Goal: Information Seeking & Learning: Learn about a topic

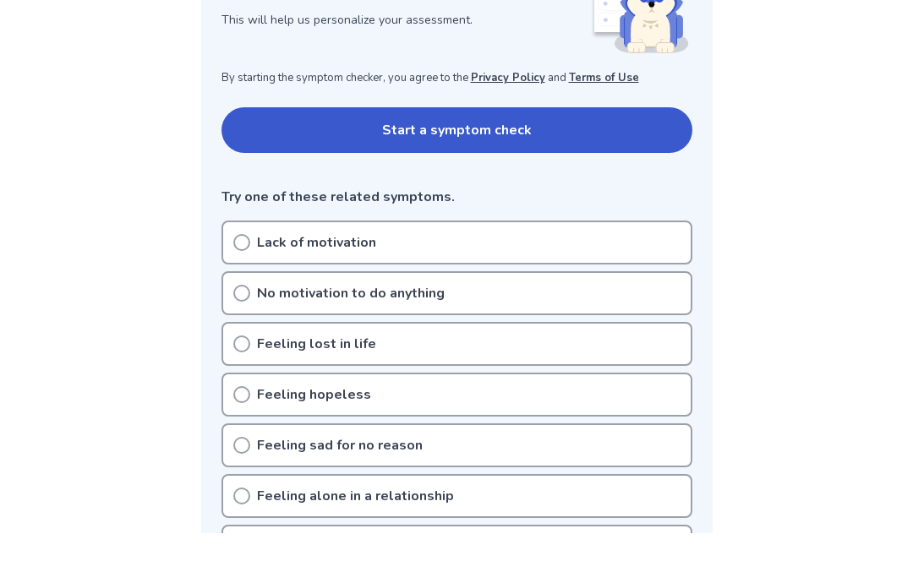
scroll to position [237, 0]
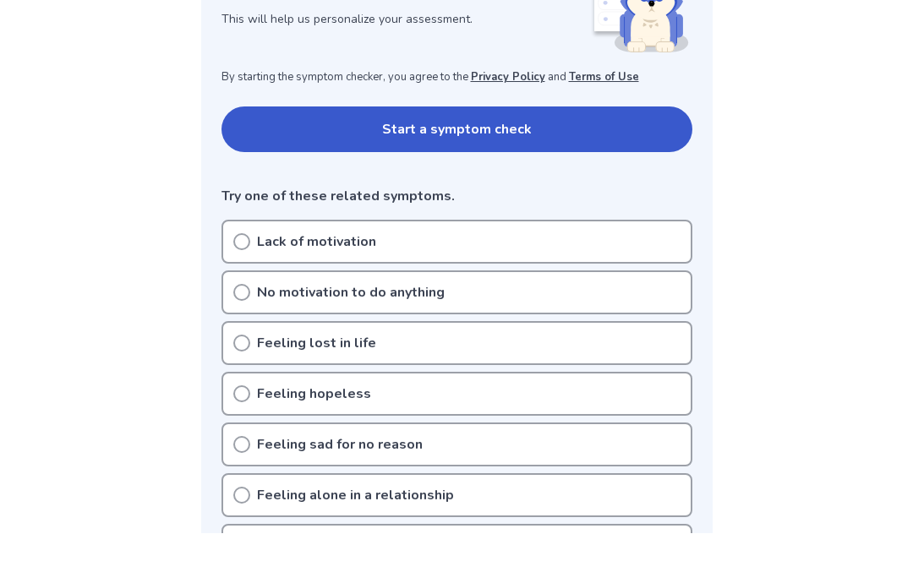
click at [230, 270] on div "Lack of motivation" at bounding box center [456, 292] width 471 height 44
click at [237, 320] on div "No motivation to do anything" at bounding box center [456, 342] width 471 height 44
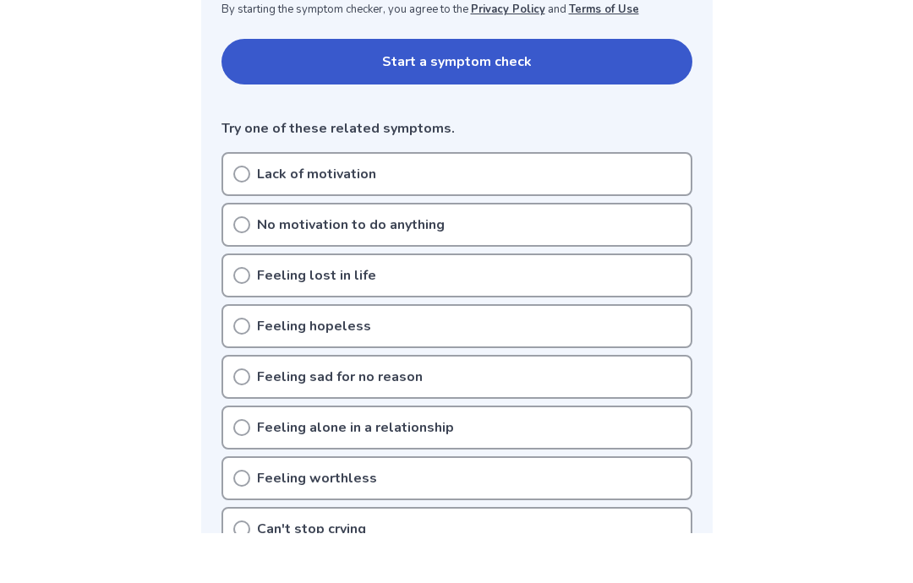
click at [245, 216] on icon at bounding box center [241, 224] width 17 height 17
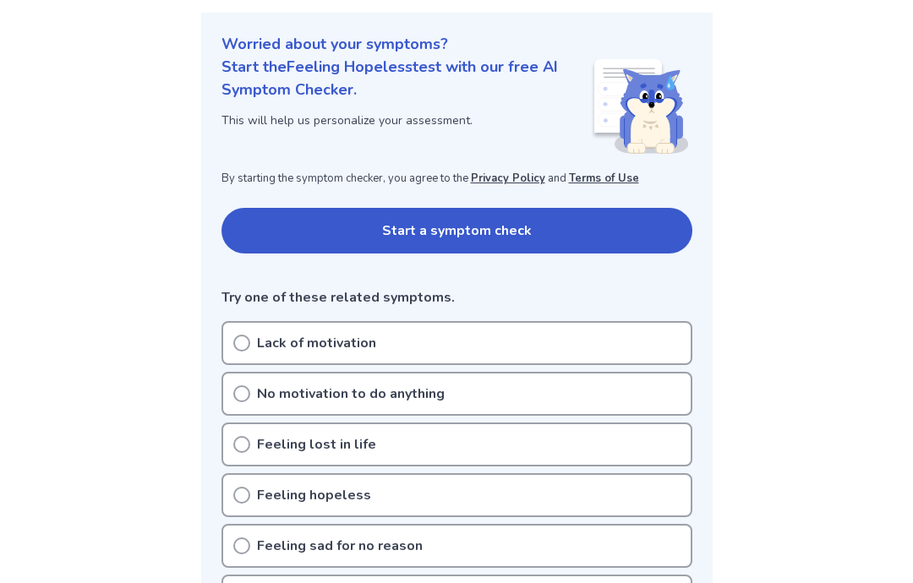
scroll to position [173, 0]
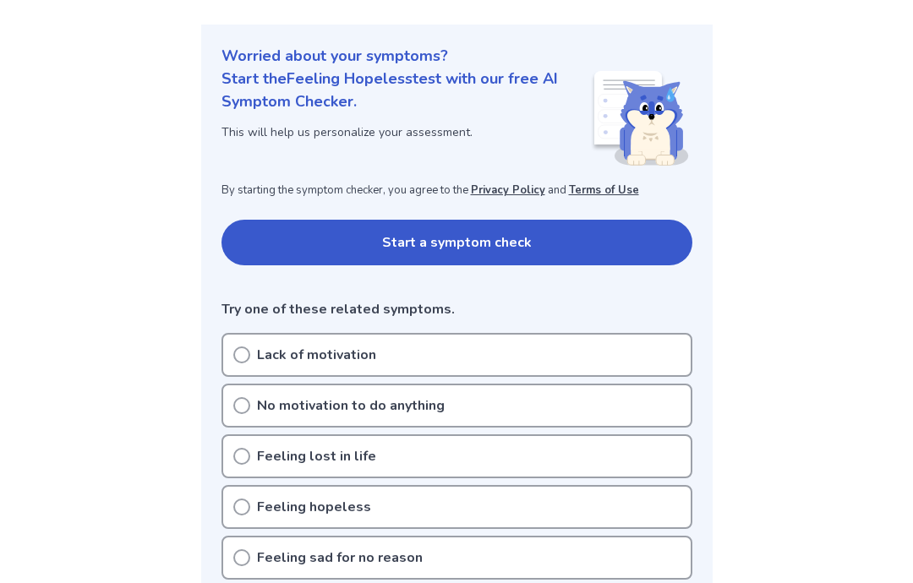
click at [243, 231] on button "Start a symptom check" at bounding box center [456, 243] width 471 height 46
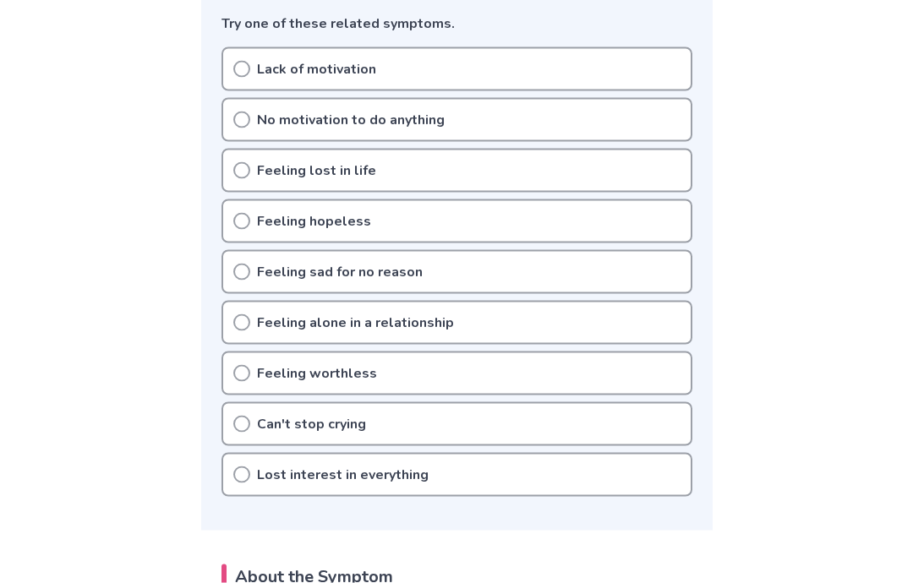
scroll to position [420, 0]
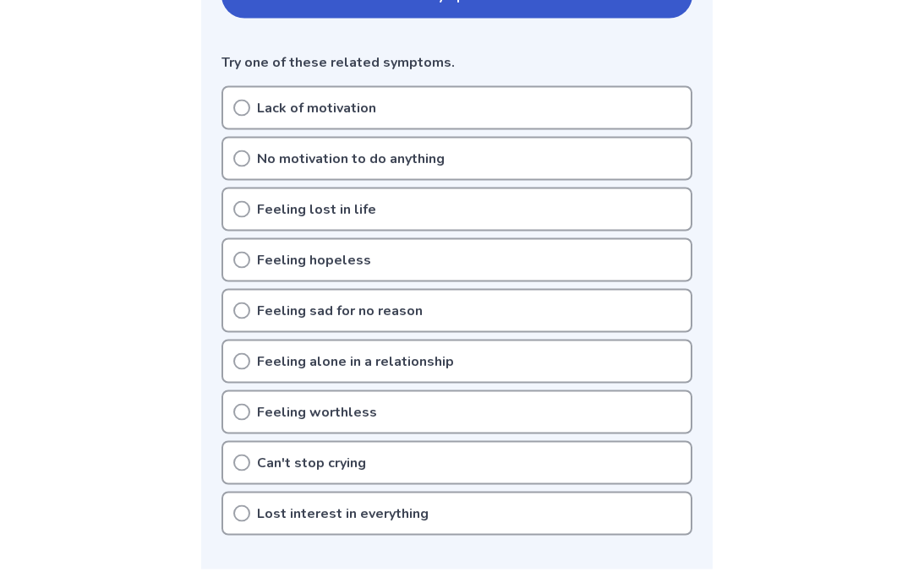
click at [655, 275] on div "Feeling hopeless" at bounding box center [456, 260] width 471 height 44
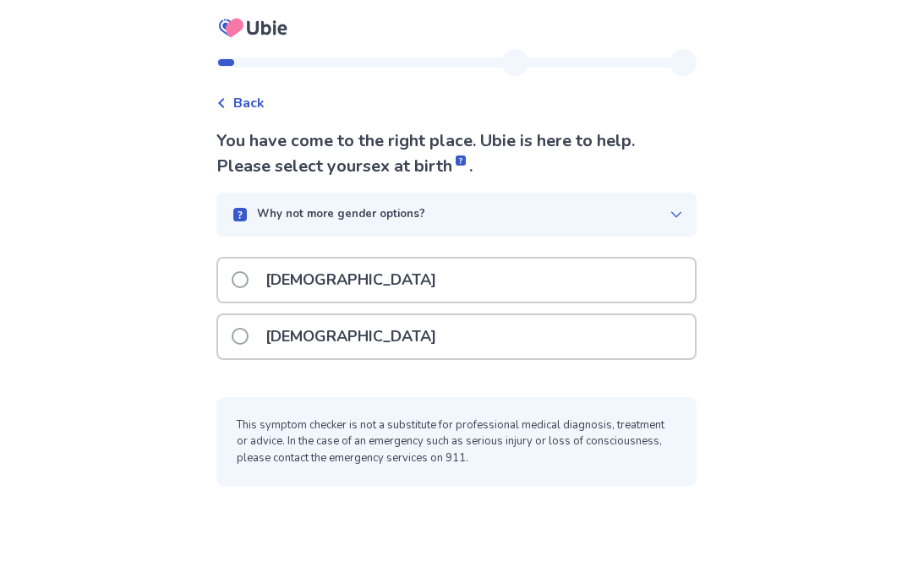
click at [633, 278] on div "[DEMOGRAPHIC_DATA]" at bounding box center [456, 280] width 477 height 43
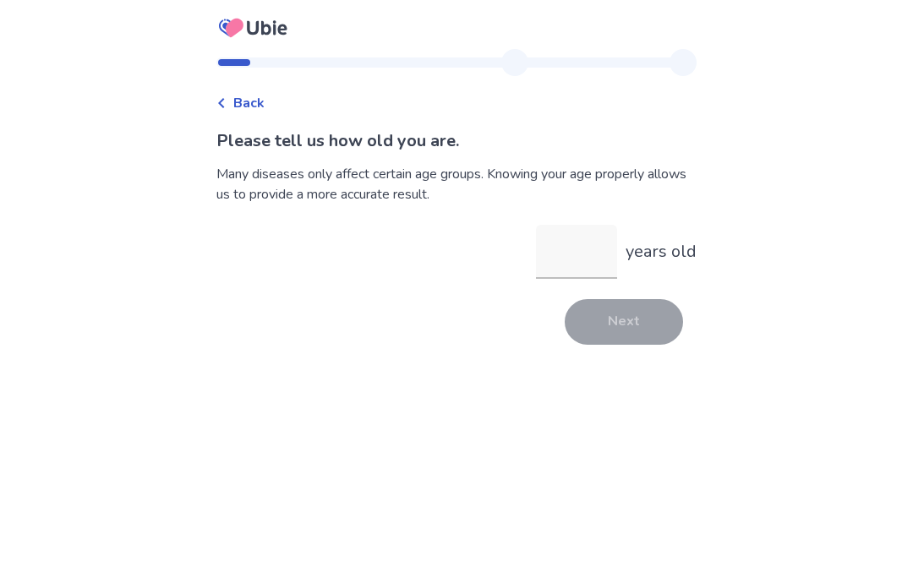
click at [582, 248] on input "years old" at bounding box center [576, 252] width 81 height 54
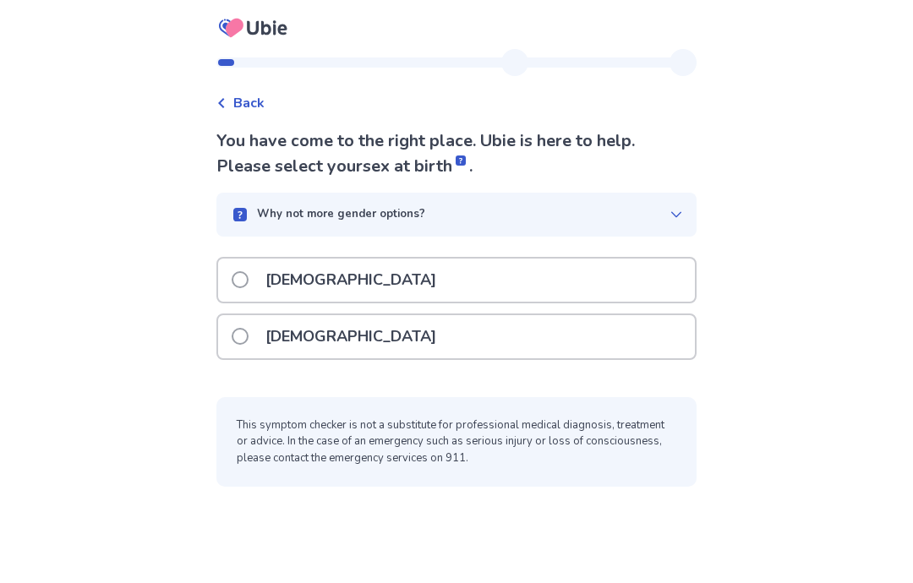
click at [657, 284] on div "[DEMOGRAPHIC_DATA]" at bounding box center [456, 280] width 477 height 43
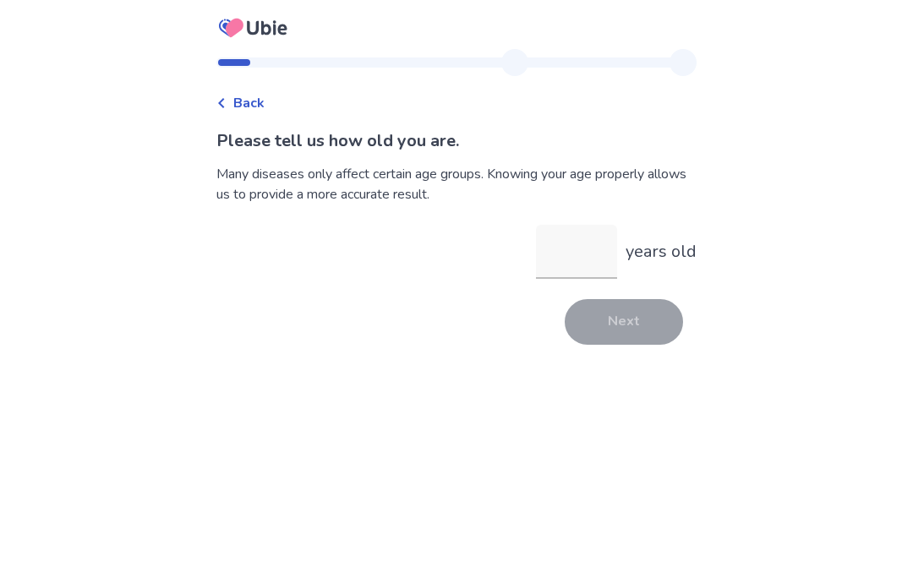
click at [657, 351] on div "Back Please tell us how old you are. Many diseases only affect certain age grou…" at bounding box center [456, 204] width 507 height 311
